Goal: Entertainment & Leisure: Consume media (video, audio)

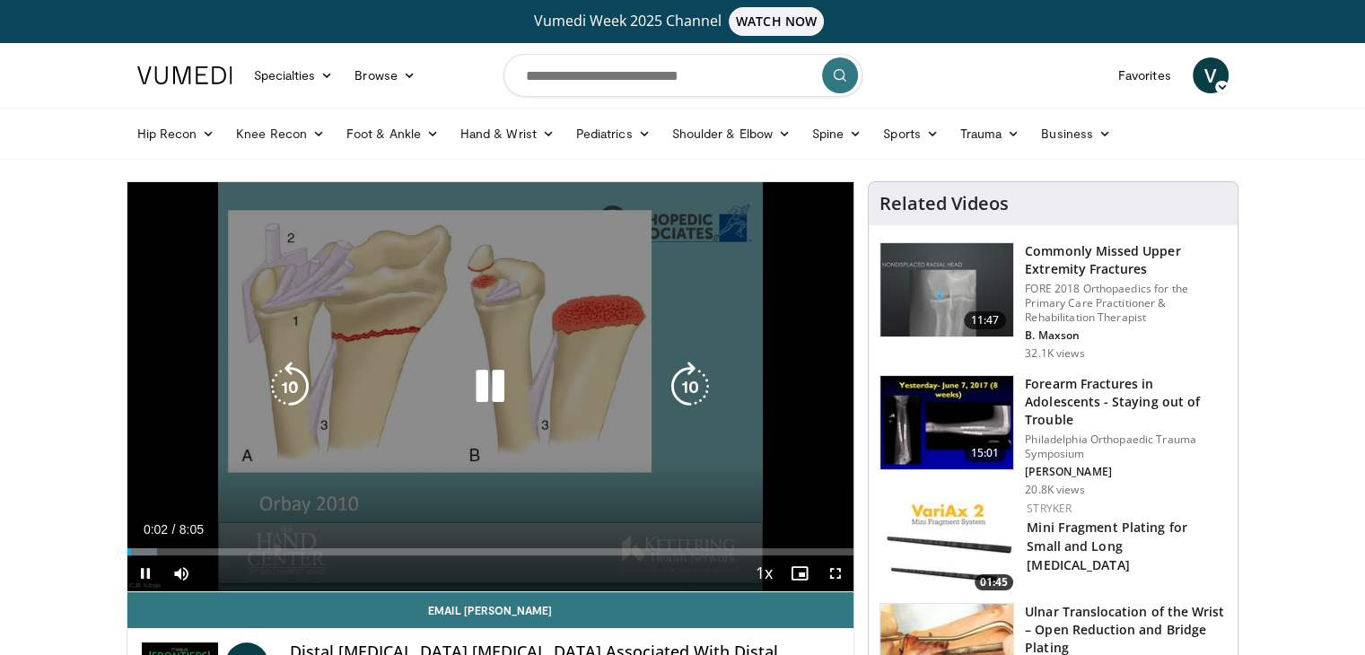
click at [486, 398] on icon "Video Player" at bounding box center [490, 387] width 50 height 50
click at [486, 381] on icon "Video Player" at bounding box center [490, 387] width 50 height 50
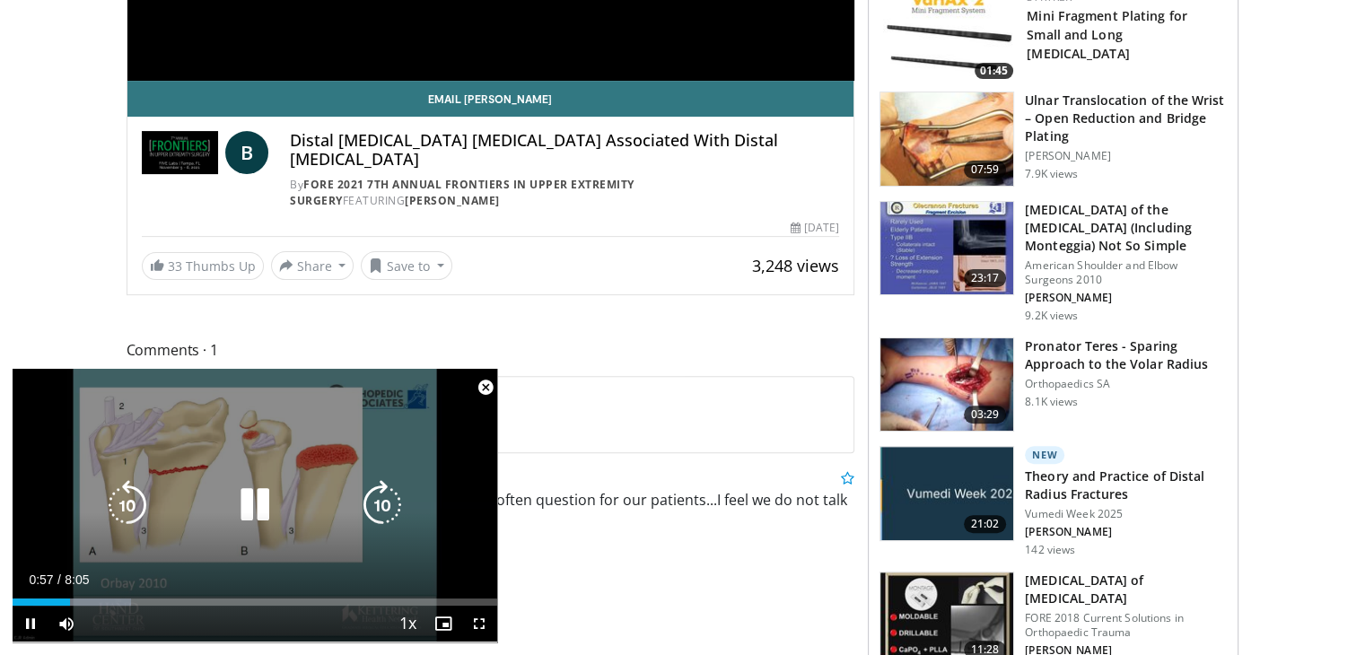
scroll to position [628, 0]
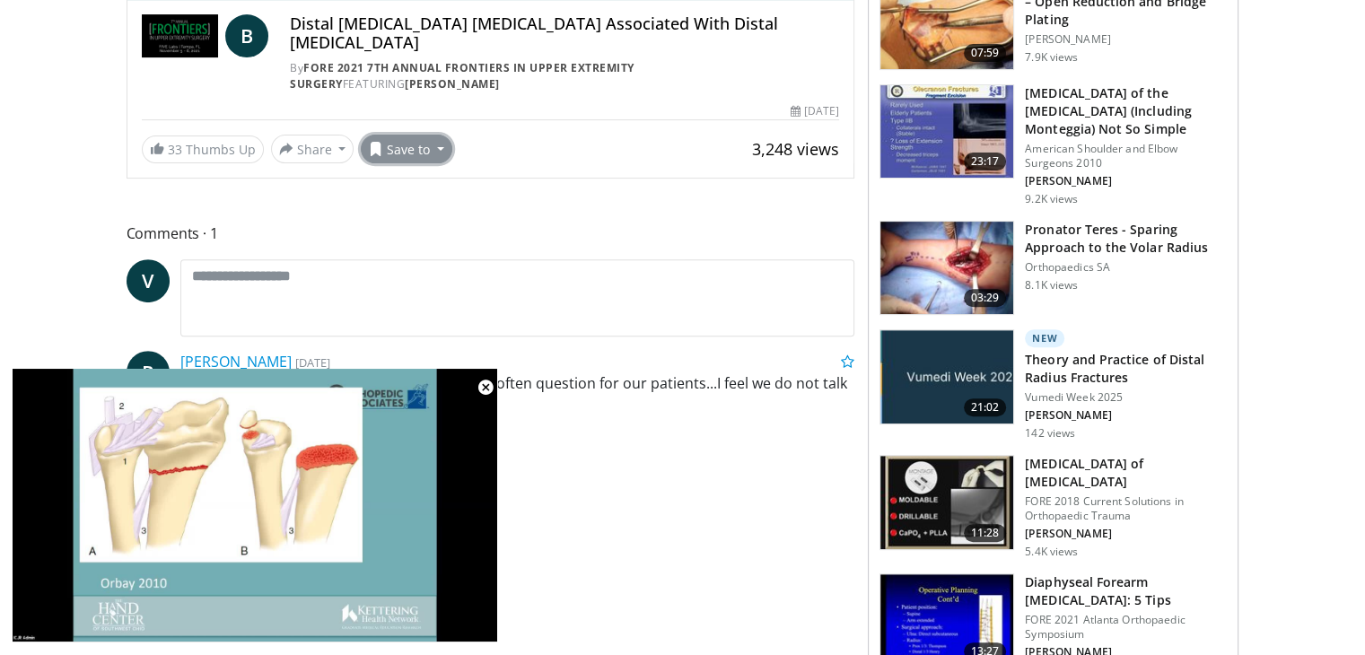
click at [384, 135] on button "Save to" at bounding box center [407, 149] width 92 height 29
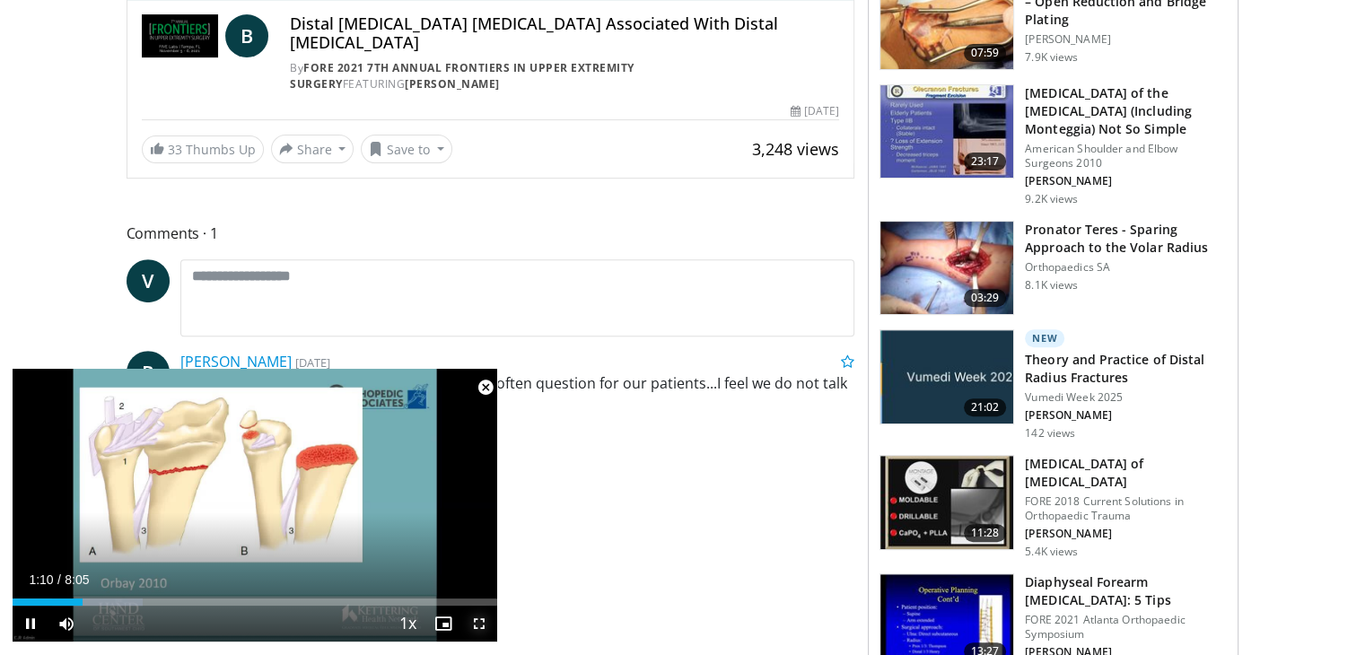
click at [486, 626] on span "Video Player" at bounding box center [479, 624] width 36 height 36
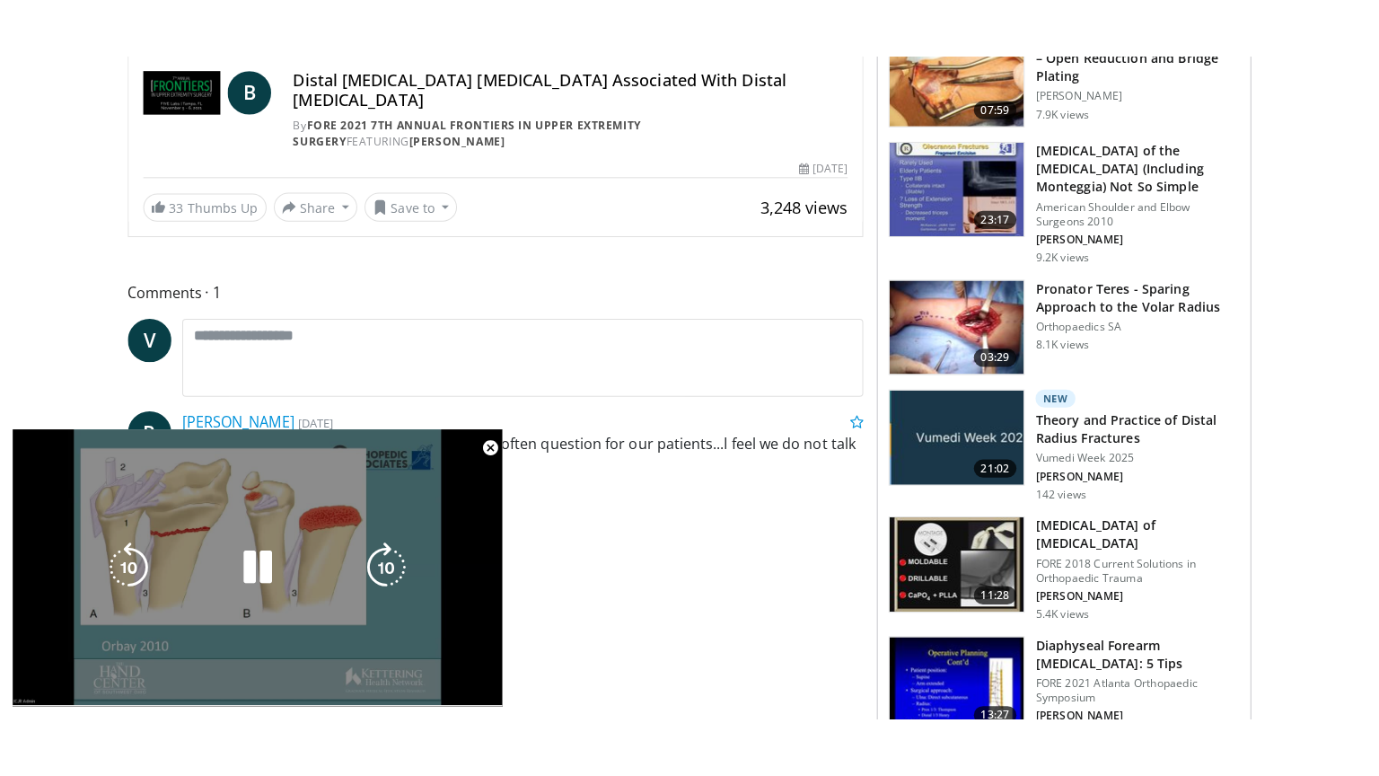
scroll to position [218, 0]
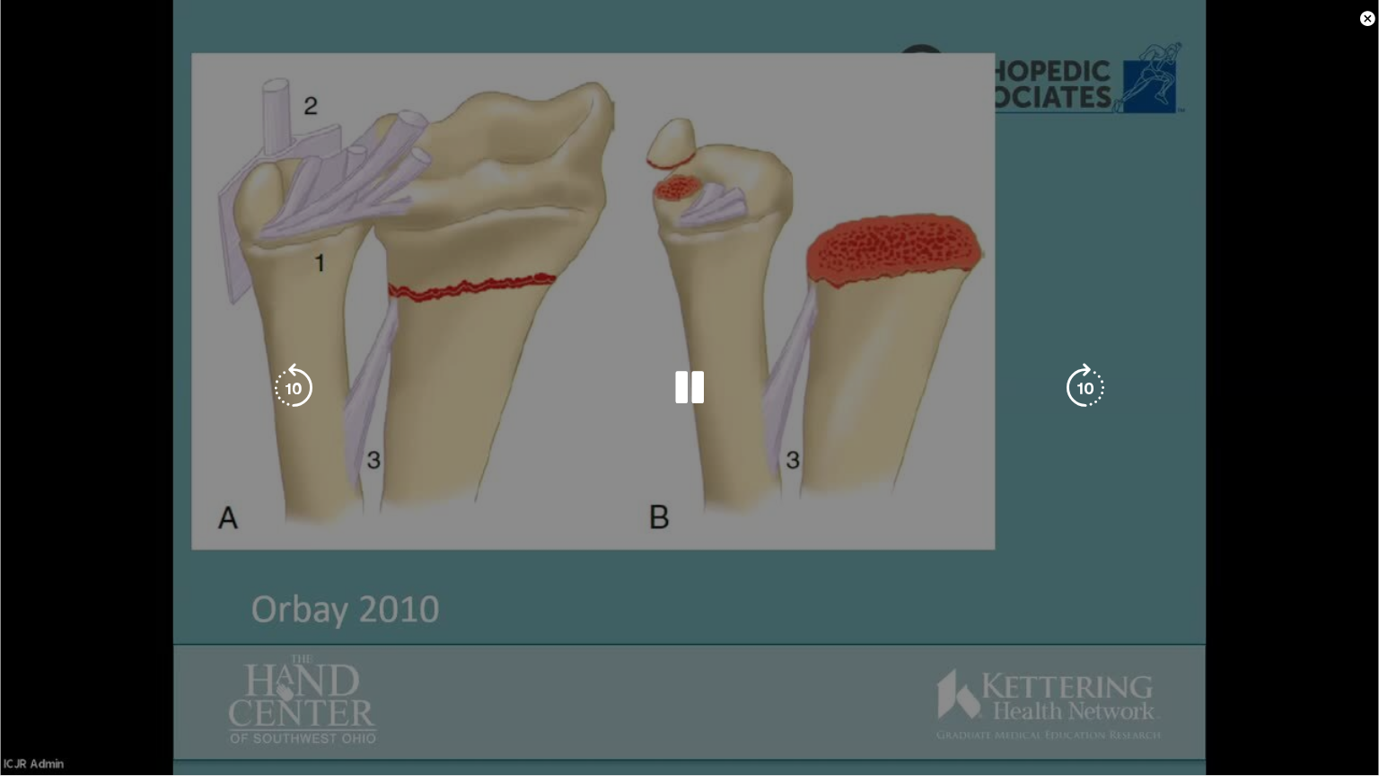
click at [1255, 513] on div "10 seconds Tap to unmute" at bounding box center [689, 387] width 1379 height 775
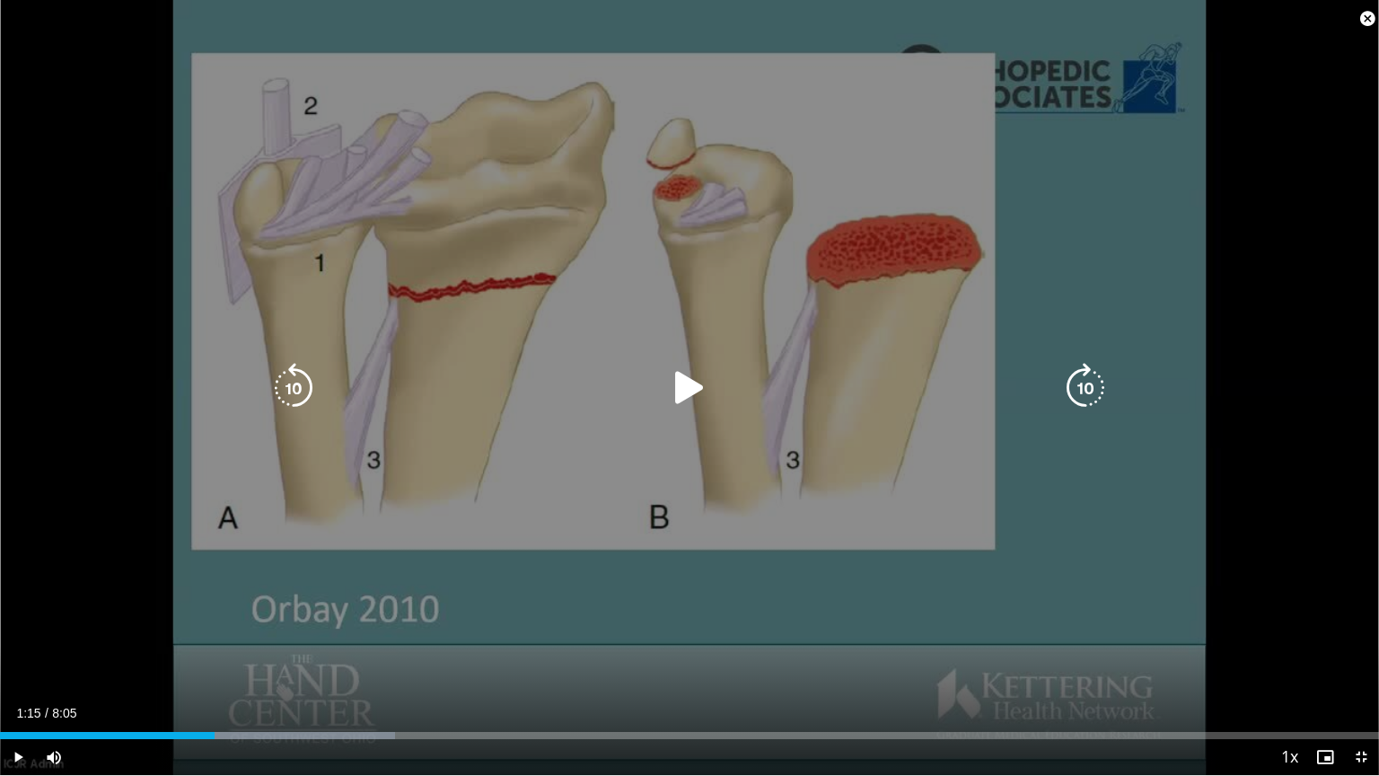
click at [1271, 516] on div "10 seconds Tap to unmute" at bounding box center [689, 387] width 1379 height 775
click at [682, 388] on icon "Video Player" at bounding box center [689, 388] width 50 height 50
click at [58, 528] on div "10 seconds Tap to unmute" at bounding box center [689, 387] width 1379 height 775
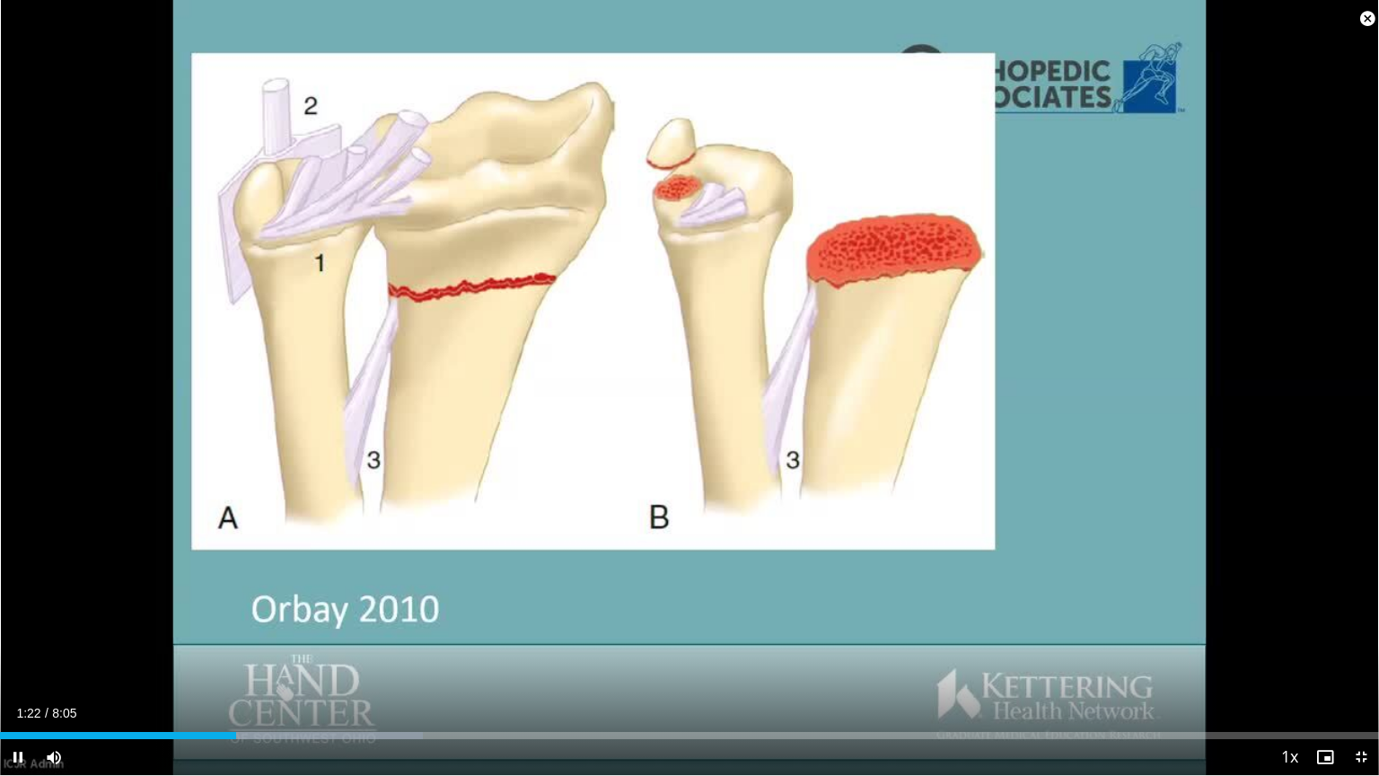
click at [1366, 11] on span "Video Player" at bounding box center [1367, 19] width 36 height 36
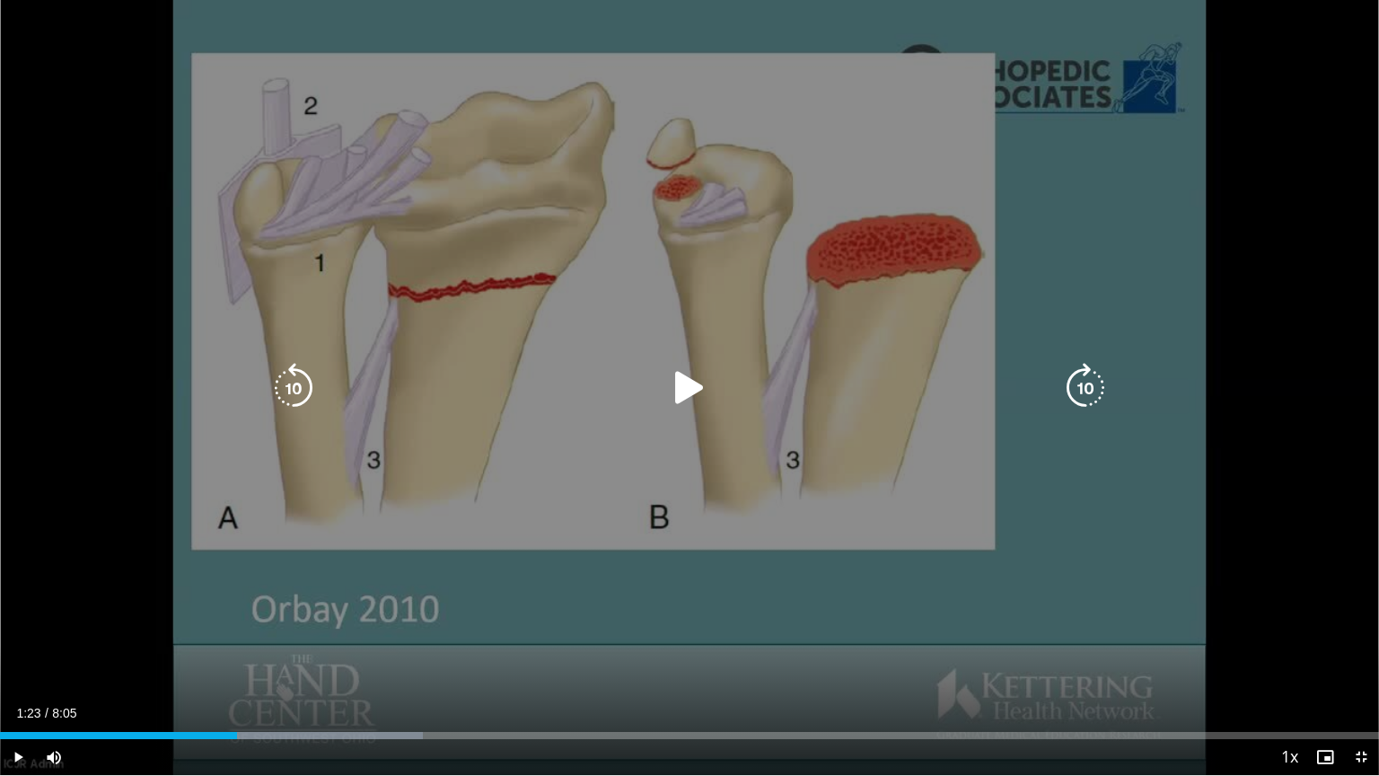
click at [1361, 11] on div "10 seconds Tap to unmute" at bounding box center [689, 387] width 1379 height 775
click at [1218, 151] on div "10 seconds Tap to unmute" at bounding box center [689, 387] width 1379 height 775
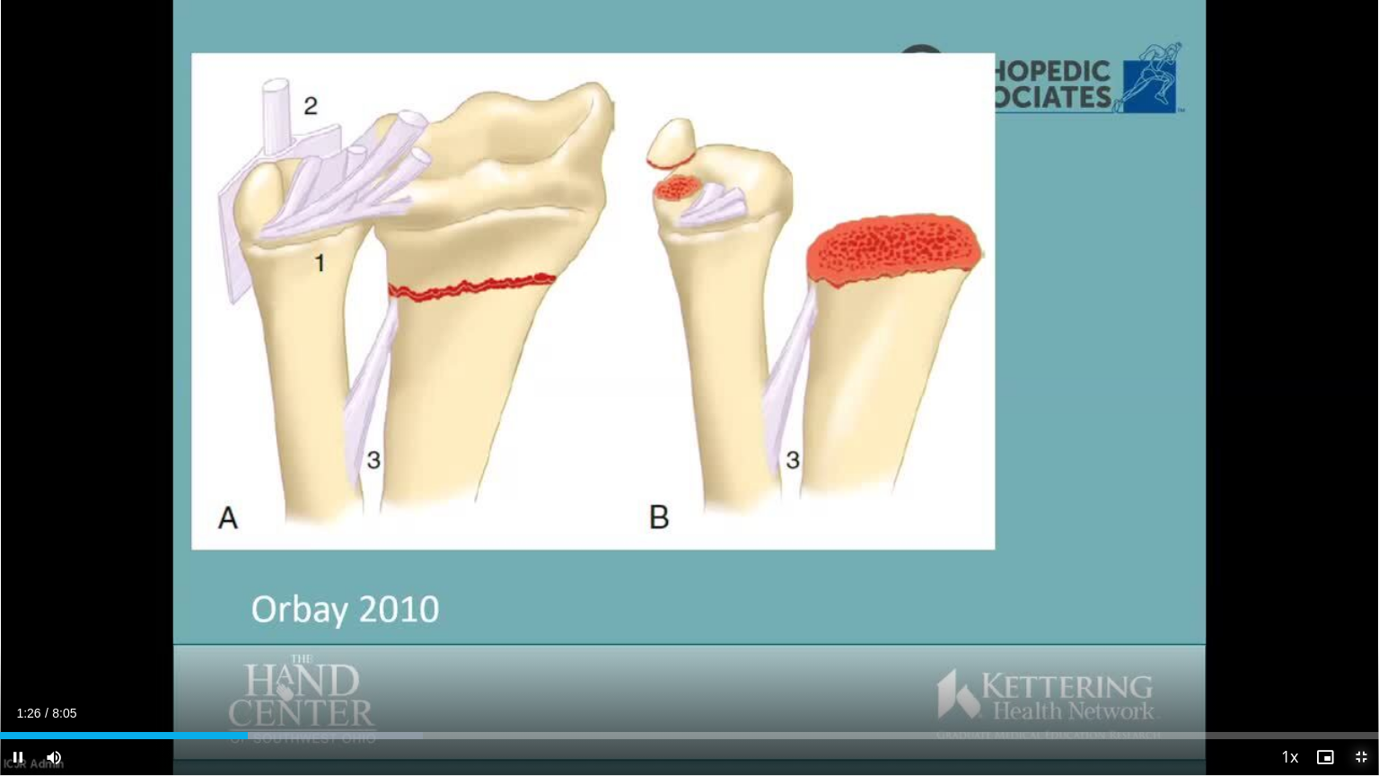
drag, startPoint x: 1203, startPoint y: 154, endPoint x: 1363, endPoint y: 755, distance: 621.4
click at [1363, 654] on span "Video Player" at bounding box center [1361, 757] width 36 height 36
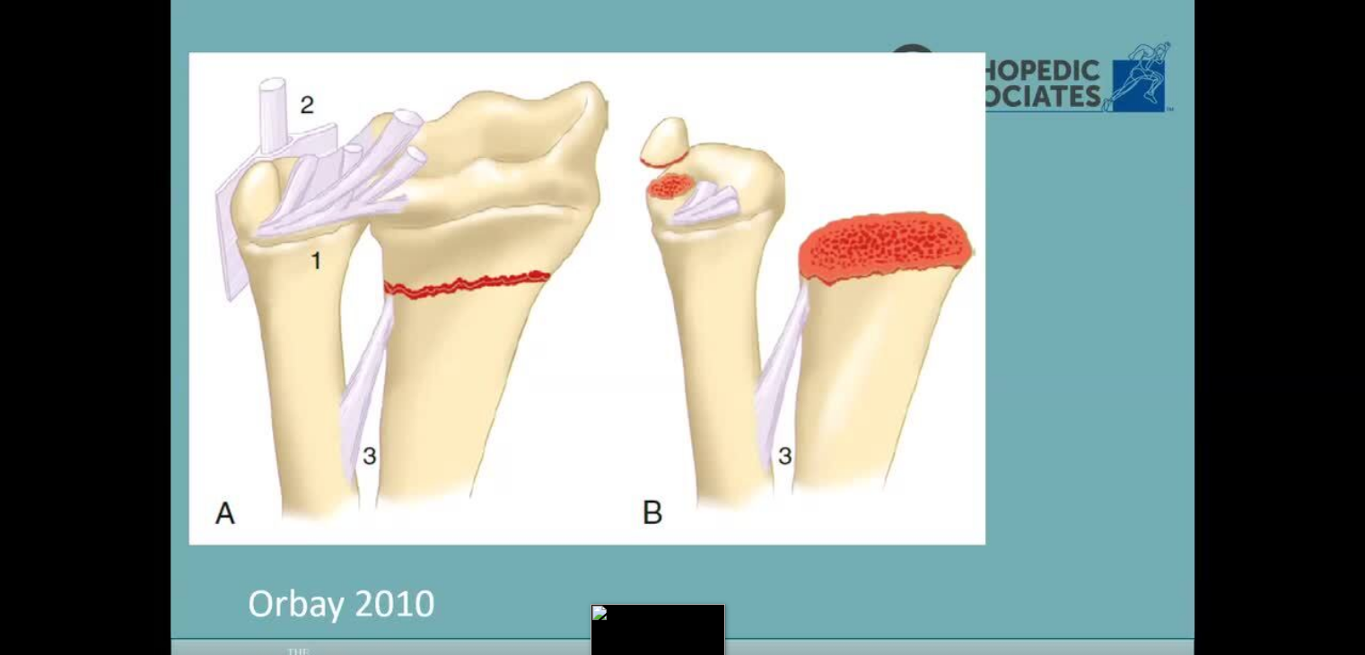
scroll to position [0, 0]
